Goal: Task Accomplishment & Management: Manage account settings

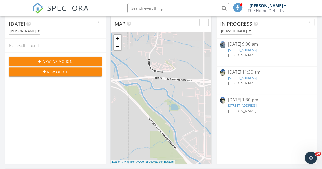
scroll to position [69, 0]
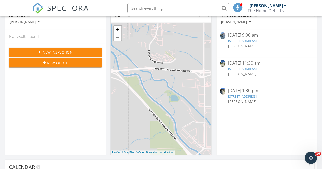
click at [256, 41] on link "2391 Newport Dr, Discovery Bay, CA 94505" at bounding box center [242, 40] width 28 height 5
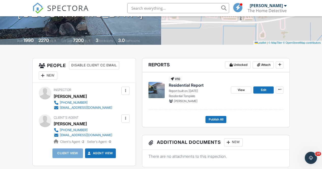
scroll to position [102, 0]
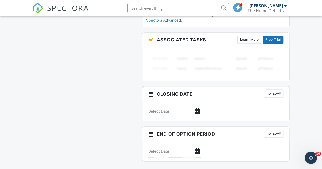
drag, startPoint x: 323, startPoint y: 39, endPoint x: 321, endPoint y: 139, distance: 100.0
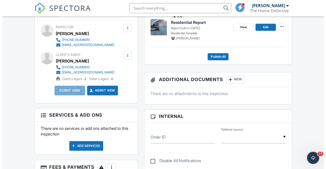
scroll to position [152, 0]
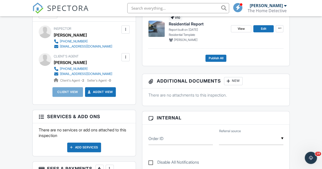
click at [215, 59] on footer "Publish All" at bounding box center [215, 56] width 135 height 11
click at [217, 61] on span "Publish All" at bounding box center [215, 58] width 15 height 5
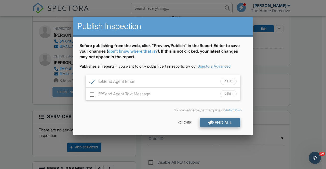
click at [209, 122] on div "Send All" at bounding box center [219, 122] width 41 height 9
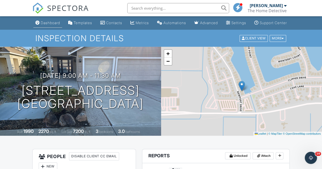
click at [47, 25] on div "Dashboard" at bounding box center [50, 23] width 19 height 4
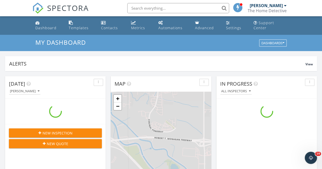
scroll to position [471, 329]
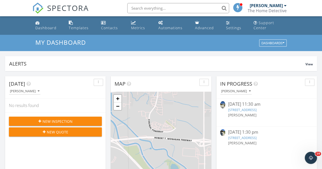
click at [268, 106] on div "09/26/25 11:30 am" at bounding box center [266, 104] width 77 height 6
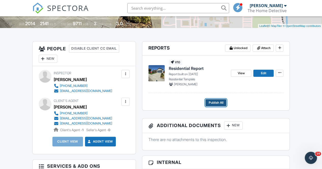
click at [214, 105] on span "Publish All" at bounding box center [215, 102] width 15 height 5
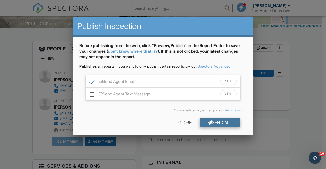
click at [214, 120] on div "Send All" at bounding box center [219, 122] width 41 height 9
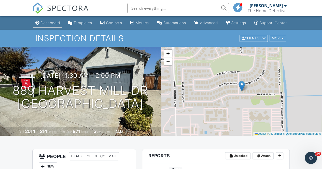
click at [48, 25] on div "Dashboard" at bounding box center [50, 23] width 19 height 4
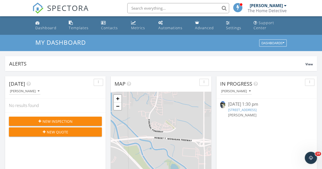
click at [248, 106] on div "09/26/25 1:30 pm" at bounding box center [266, 104] width 77 height 6
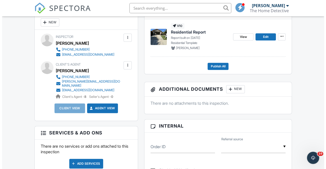
scroll to position [176, 0]
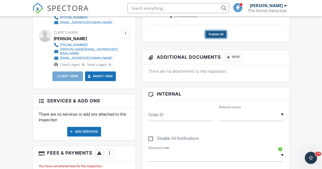
click at [222, 37] on span "Publish All" at bounding box center [215, 34] width 15 height 5
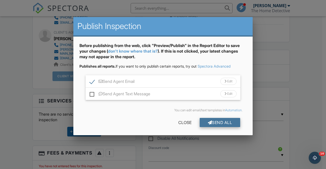
click at [206, 118] on div "Send All" at bounding box center [219, 122] width 41 height 9
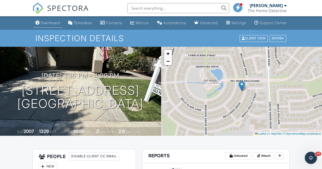
click at [50, 25] on link "Dashboard" at bounding box center [47, 22] width 29 height 9
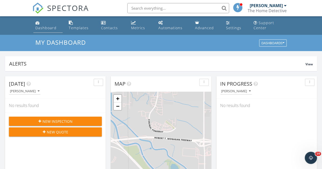
click at [46, 21] on link "Dashboard" at bounding box center [48, 25] width 30 height 14
